Goal: Task Accomplishment & Management: Use online tool/utility

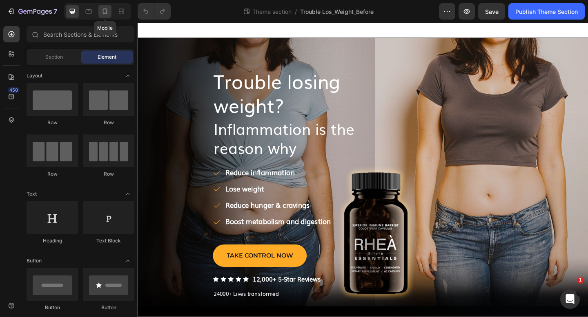
click at [107, 13] on icon at bounding box center [105, 11] width 8 height 8
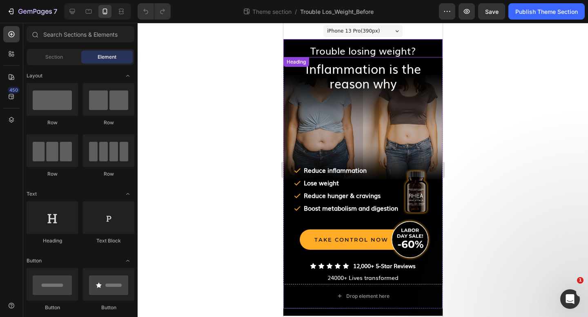
click at [357, 53] on span "Trouble losing weight?" at bounding box center [362, 50] width 105 height 14
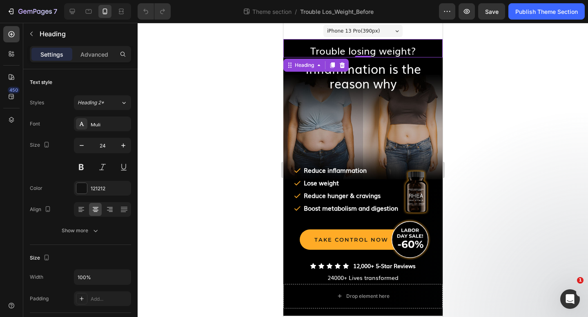
click at [218, 71] on div at bounding box center [363, 170] width 450 height 295
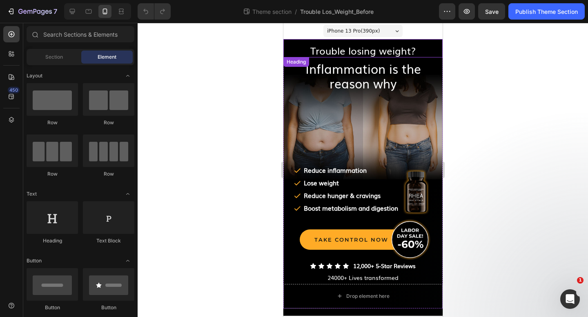
click at [388, 53] on span "Trouble losing weight?" at bounding box center [362, 50] width 105 height 14
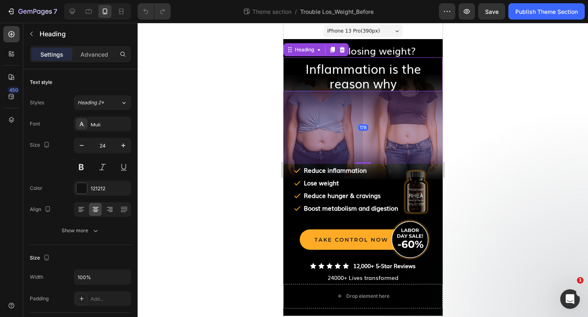
click at [374, 64] on span "Inflammation is the reason why" at bounding box center [362, 76] width 115 height 33
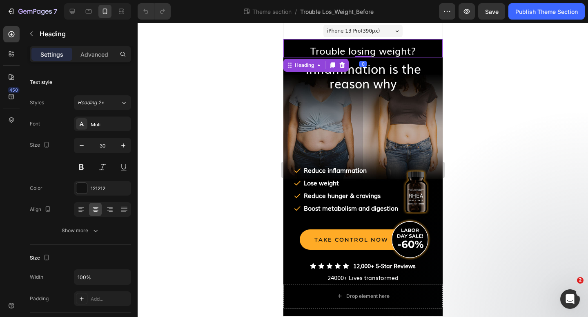
click at [377, 49] on span "Trouble losing weight?" at bounding box center [362, 50] width 105 height 14
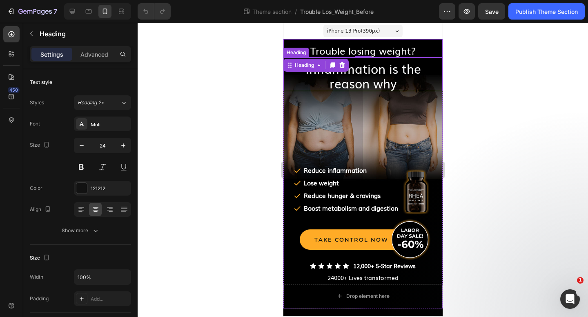
click at [368, 67] on span "Inflammation is the reason why" at bounding box center [362, 76] width 115 height 33
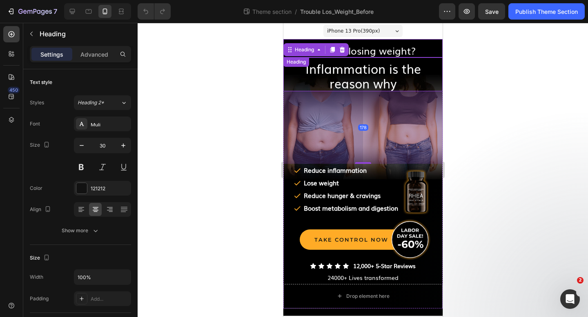
click at [366, 52] on span "Trouble losing weight?" at bounding box center [362, 50] width 105 height 14
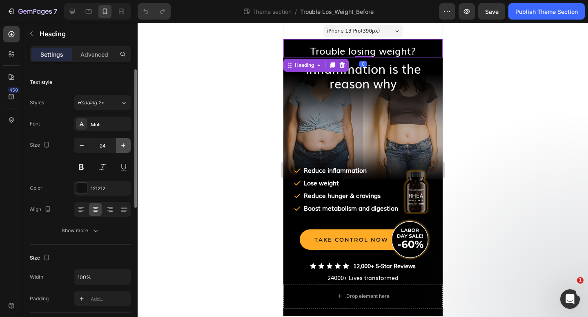
click at [122, 143] on icon "button" at bounding box center [123, 146] width 8 height 8
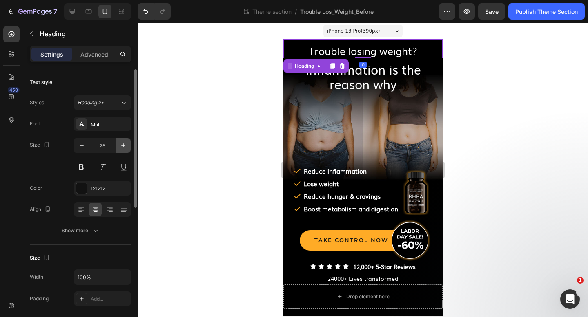
click at [122, 143] on icon "button" at bounding box center [123, 146] width 8 height 8
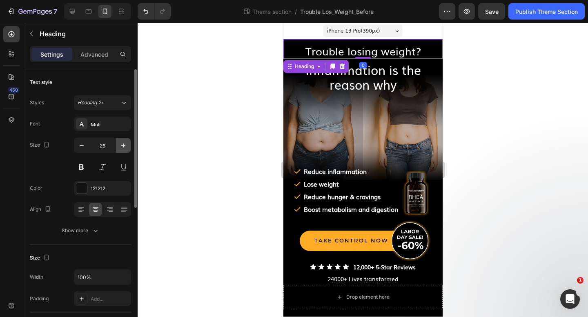
click at [122, 143] on icon "button" at bounding box center [123, 146] width 8 height 8
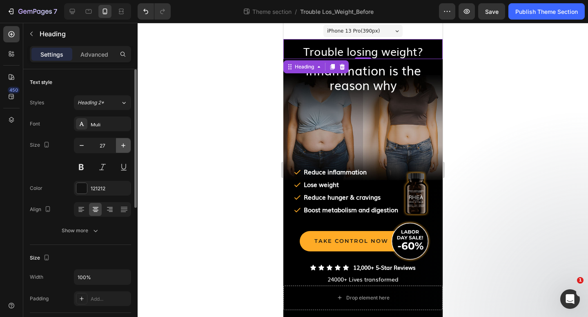
click at [122, 143] on icon "button" at bounding box center [123, 146] width 8 height 8
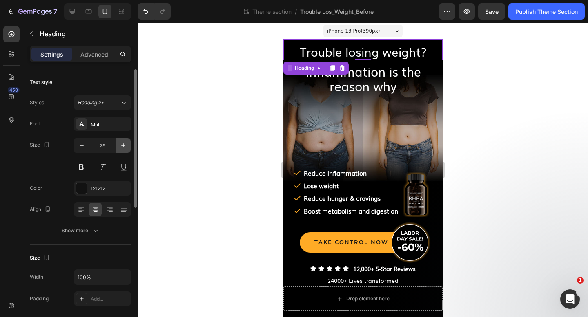
click at [122, 143] on icon "button" at bounding box center [123, 146] width 8 height 8
type input "30"
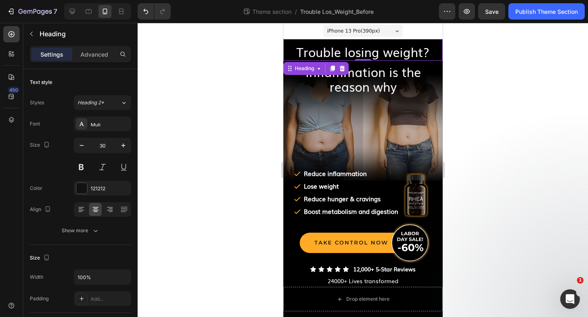
click at [233, 94] on div at bounding box center [363, 170] width 450 height 295
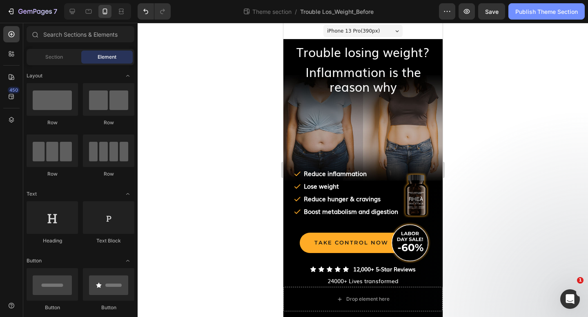
click at [525, 14] on div "Publish Theme Section" at bounding box center [546, 11] width 62 height 9
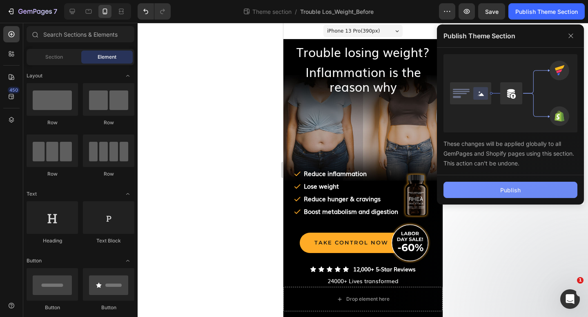
click at [504, 192] on div "Publish" at bounding box center [510, 190] width 20 height 9
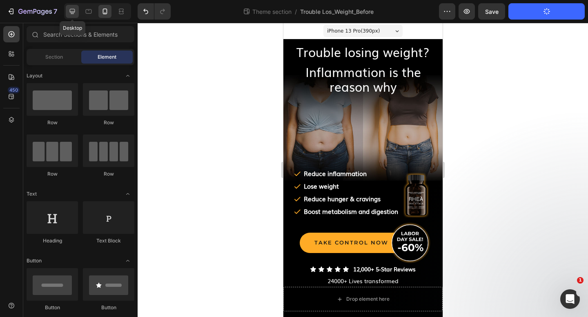
click at [72, 13] on icon at bounding box center [72, 11] width 5 height 5
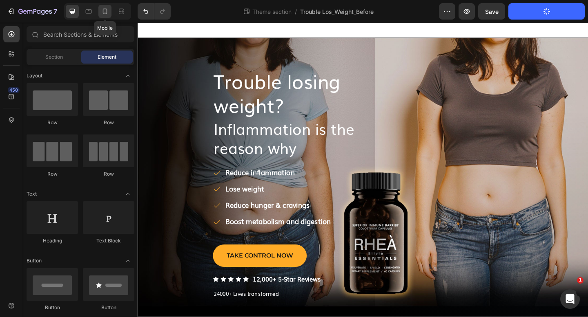
click at [106, 13] on icon at bounding box center [105, 11] width 8 height 8
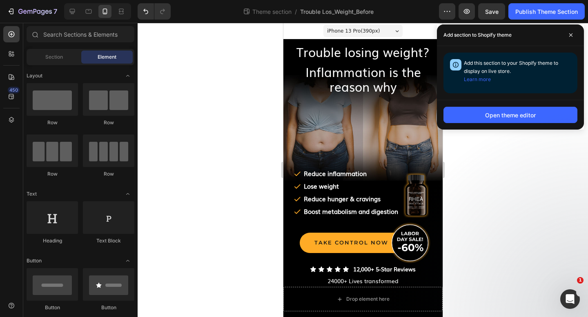
click at [230, 110] on div at bounding box center [363, 170] width 450 height 295
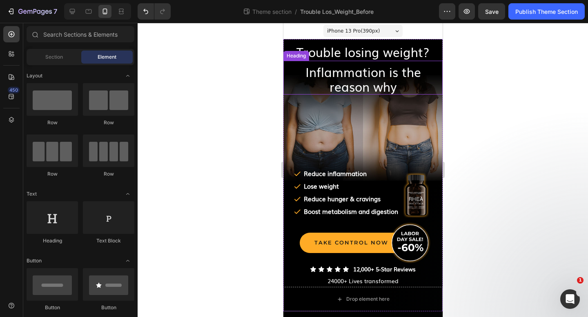
click at [327, 74] on span "Inflammation is the reason why" at bounding box center [362, 79] width 115 height 33
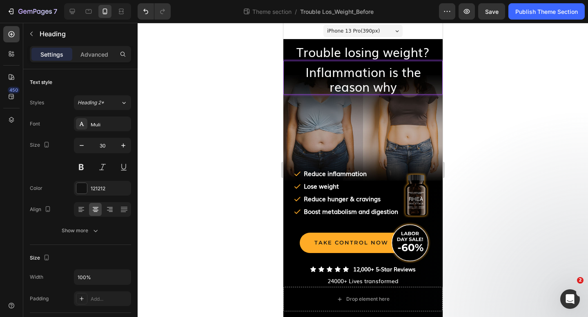
click at [327, 74] on span "Inflammation is the reason why" at bounding box center [362, 79] width 115 height 33
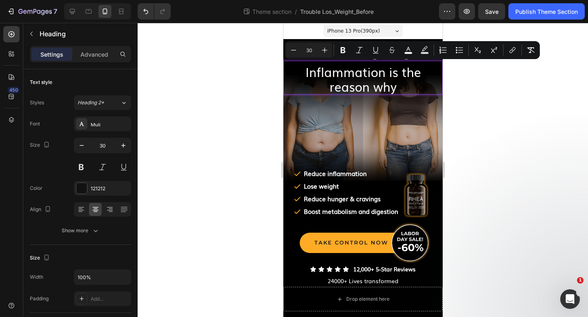
click at [248, 70] on div at bounding box center [363, 170] width 450 height 295
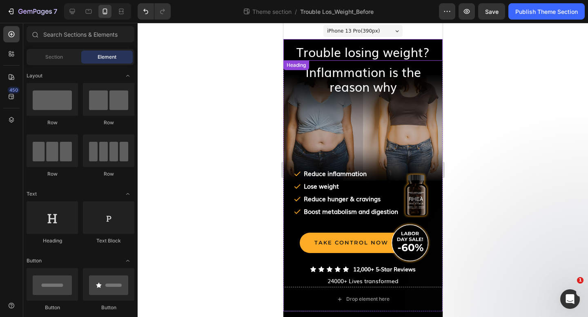
click at [322, 52] on span "Trouble losing weight?" at bounding box center [362, 52] width 133 height 18
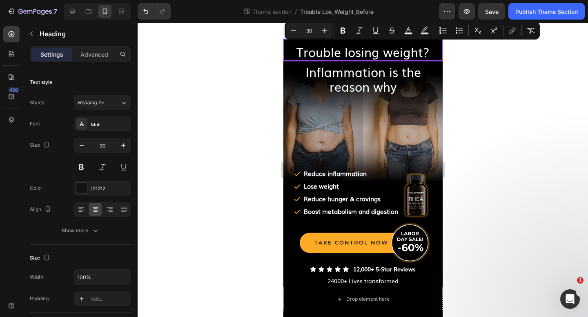
click at [255, 49] on div at bounding box center [363, 170] width 450 height 295
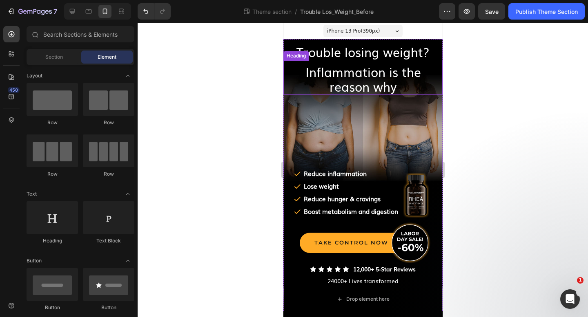
click at [483, 111] on div at bounding box center [363, 170] width 450 height 295
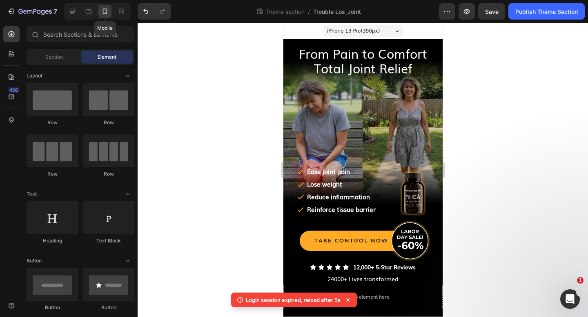
scroll to position [1, 0]
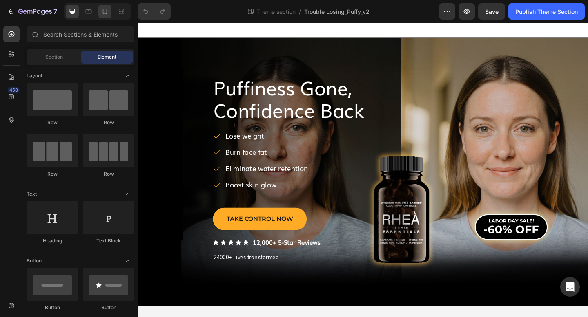
click at [106, 13] on icon at bounding box center [105, 12] width 4 height 6
